Goal: Obtain resource: Download file/media

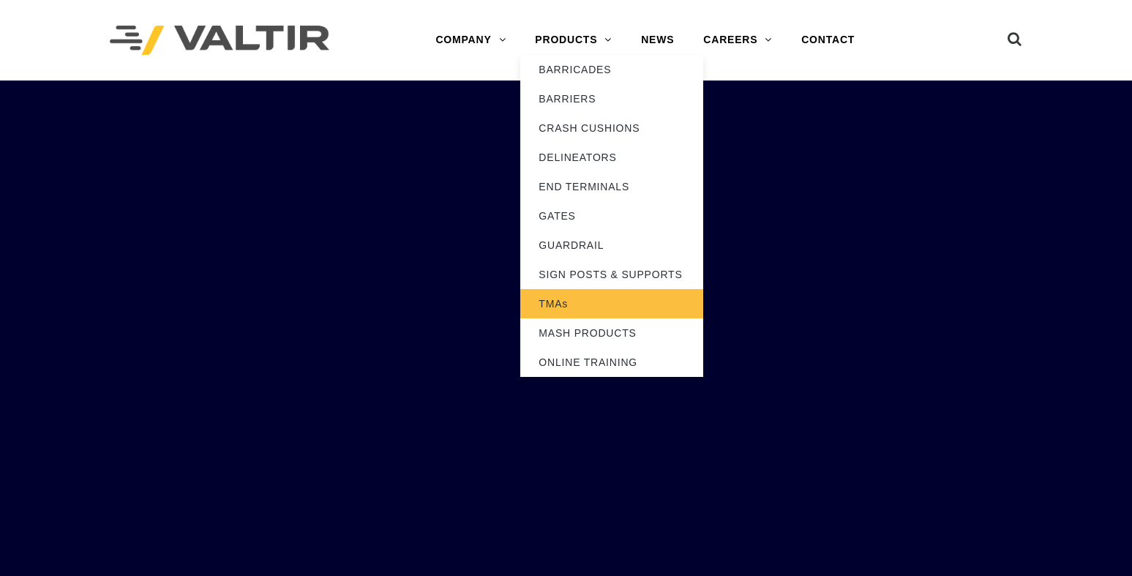
click at [597, 302] on link "TMAs" at bounding box center [611, 303] width 183 height 29
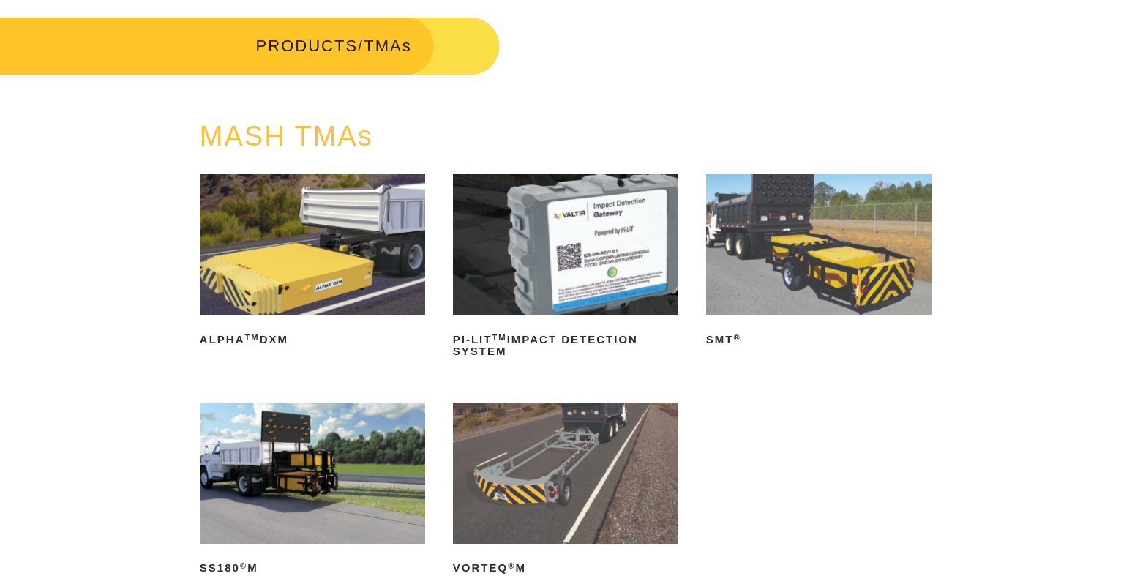
scroll to position [146, 0]
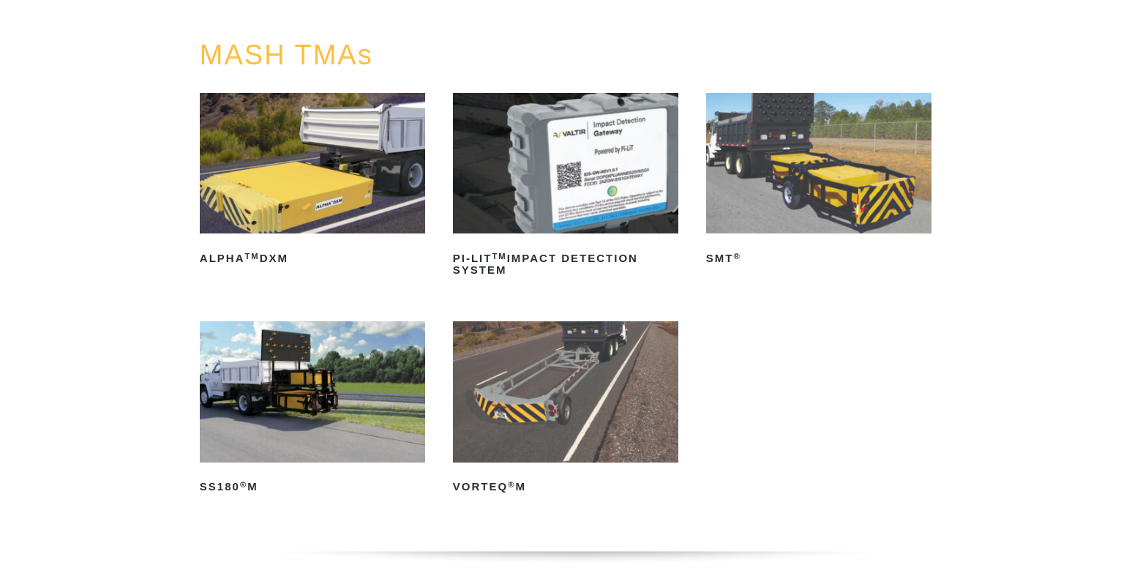
click at [274, 422] on img at bounding box center [312, 391] width 225 height 140
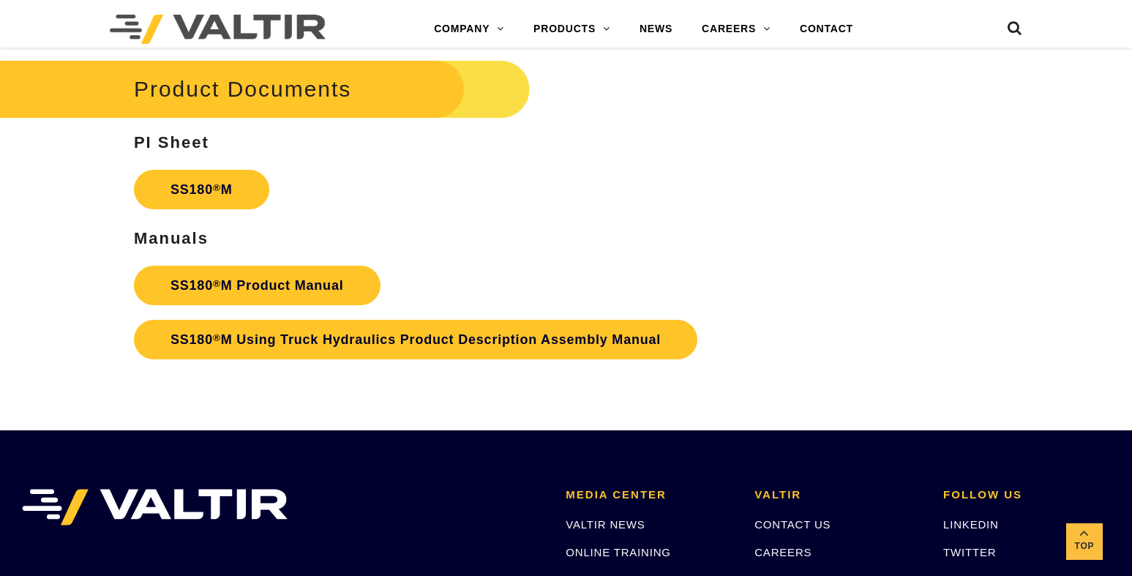
scroll to position [4244, 0]
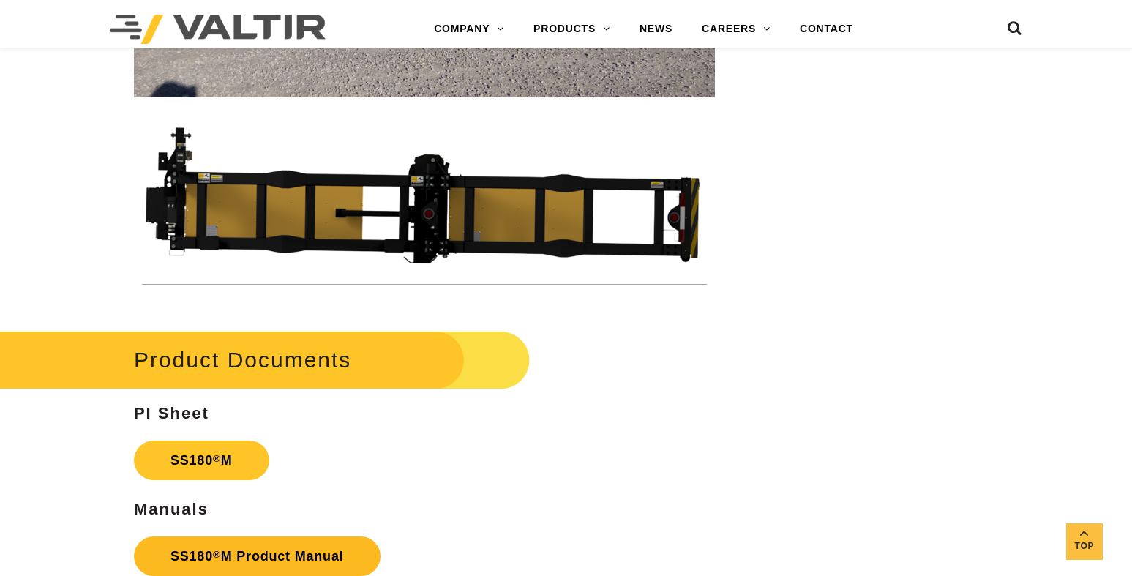
click at [236, 555] on link "SS180 ® M Product Manual" at bounding box center [257, 556] width 247 height 40
